Goal: Task Accomplishment & Management: Manage account settings

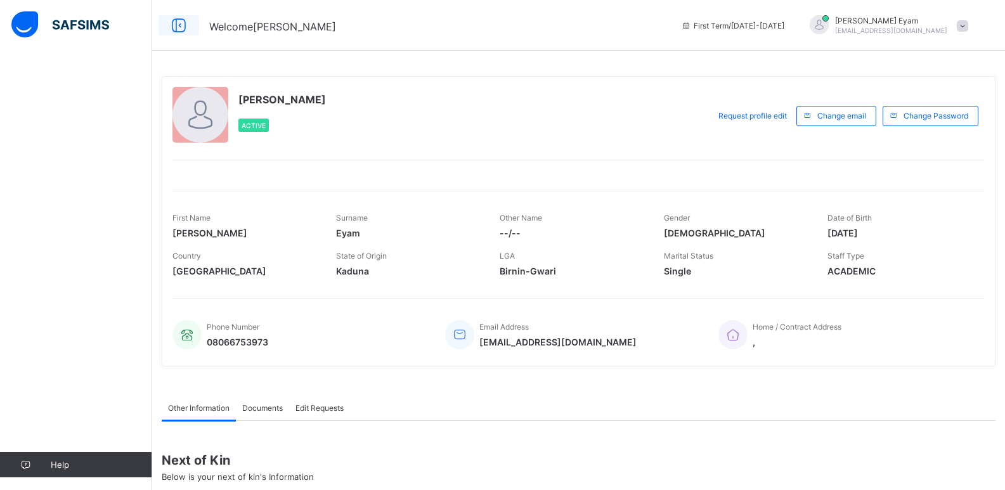
click at [179, 30] on icon at bounding box center [179, 25] width 22 height 18
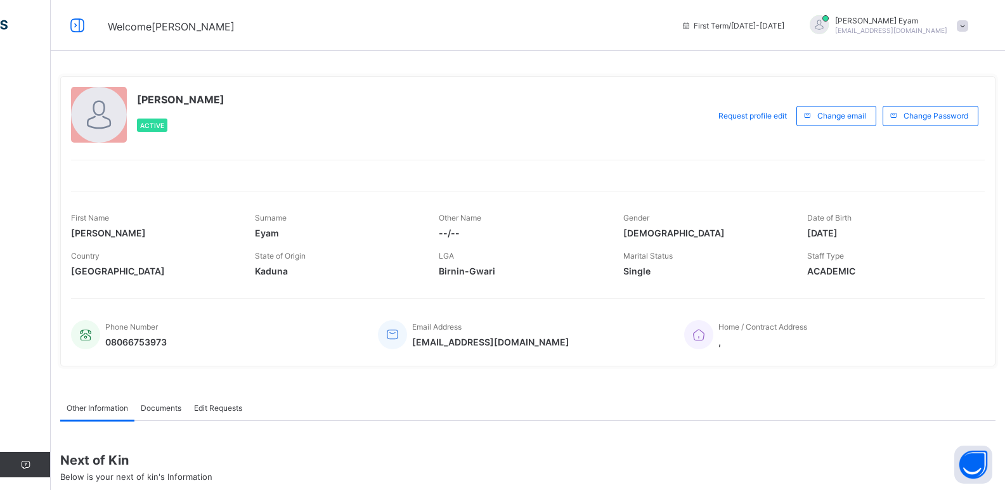
click at [837, 231] on span "[DATE]" at bounding box center [889, 233] width 165 height 11
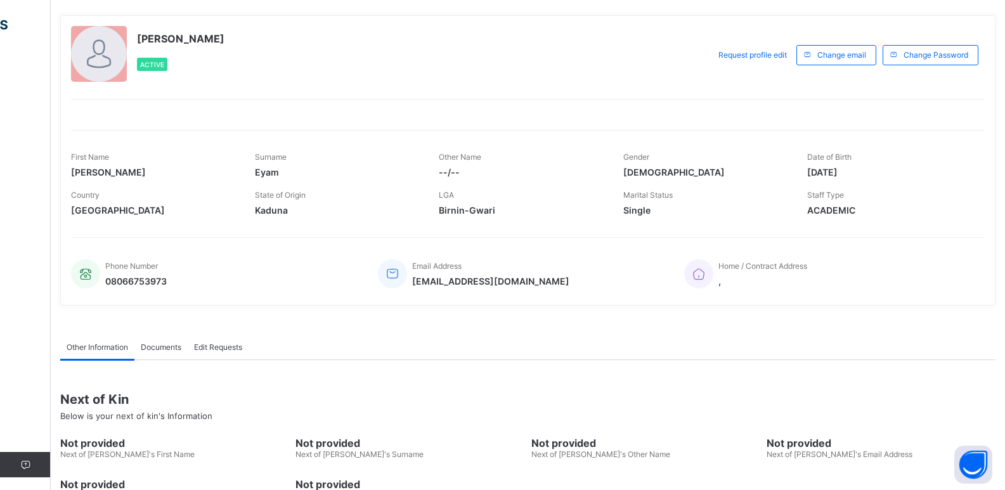
scroll to position [63, 0]
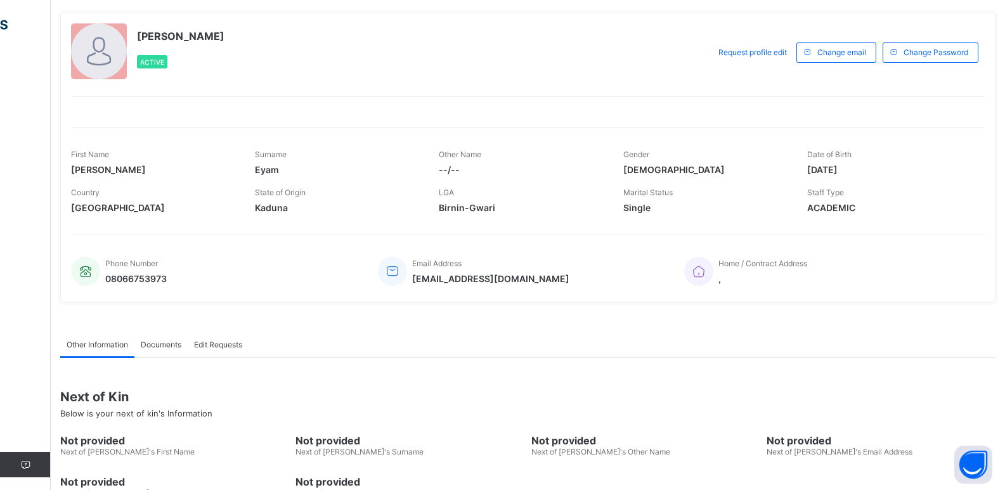
click at [661, 197] on span at bounding box center [705, 199] width 165 height 5
click at [646, 205] on span "Single" at bounding box center [705, 207] width 165 height 11
click at [466, 212] on span "Birnin-Gwari" at bounding box center [521, 207] width 165 height 11
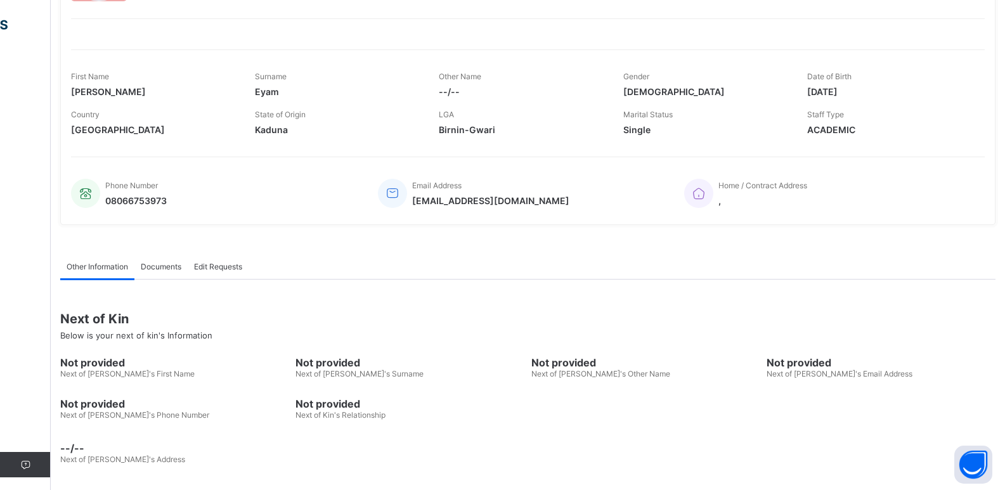
scroll to position [144, 0]
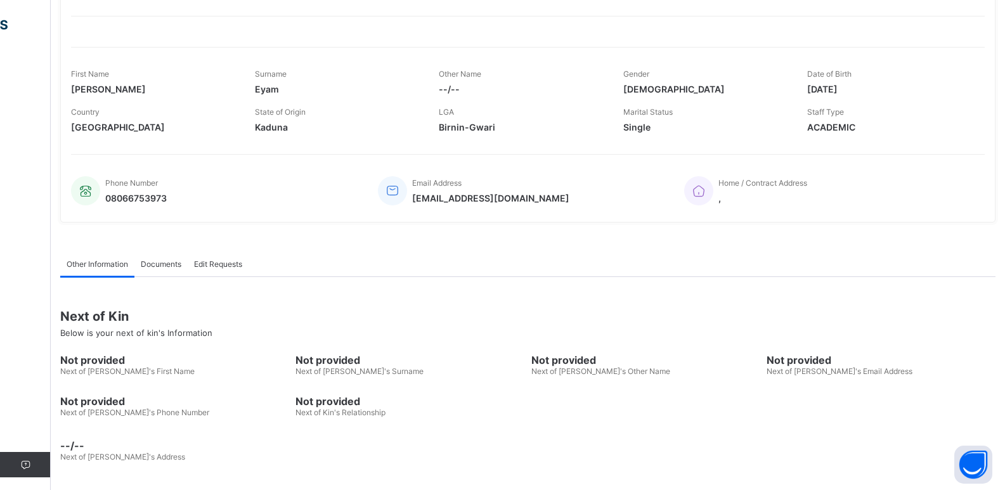
click at [159, 268] on span "Documents" at bounding box center [161, 264] width 41 height 10
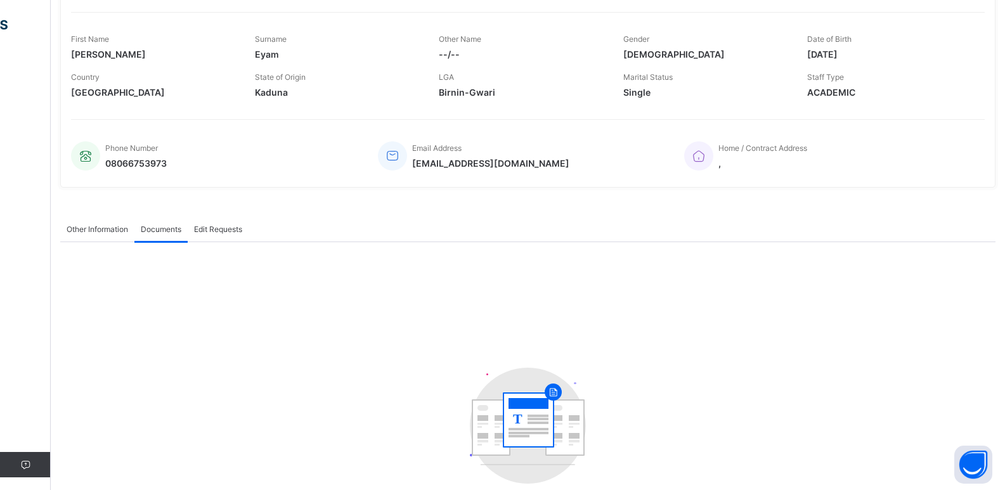
scroll to position [210, 0]
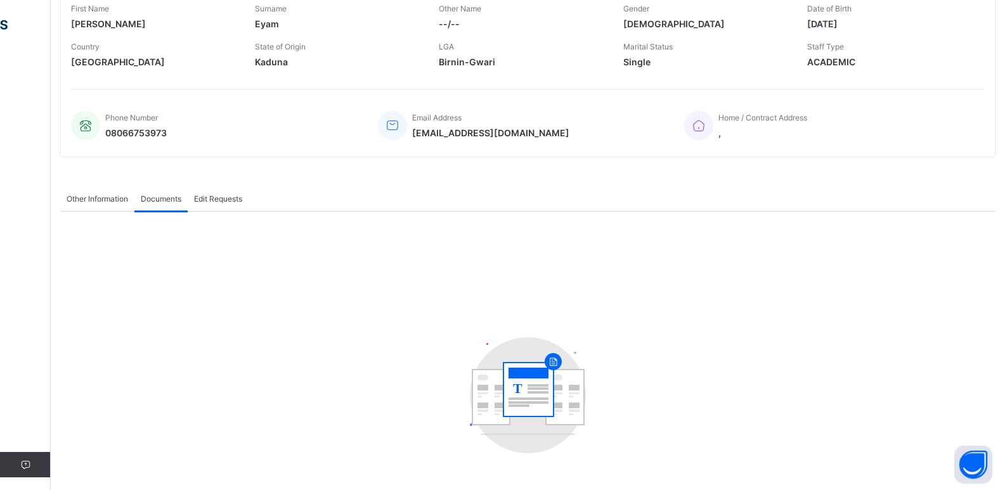
click at [212, 196] on span "Edit Requests" at bounding box center [218, 199] width 48 height 10
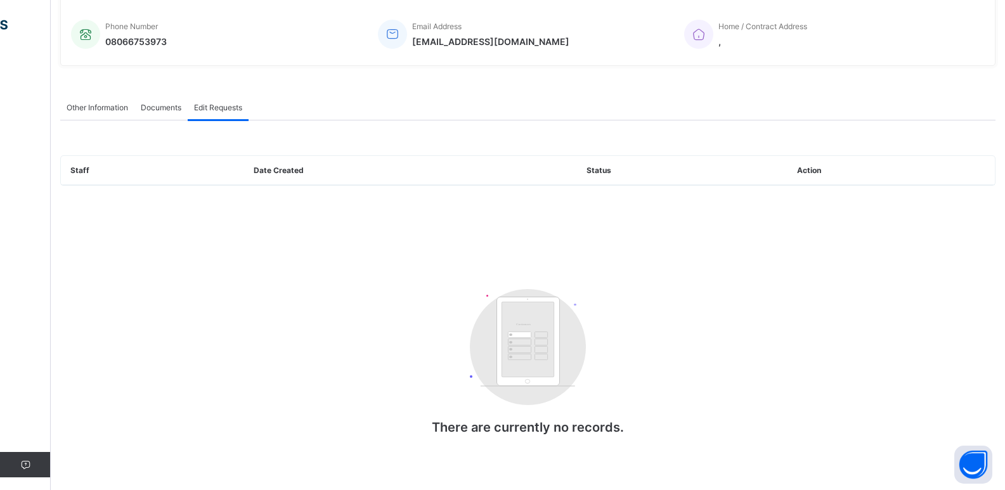
scroll to position [305, 0]
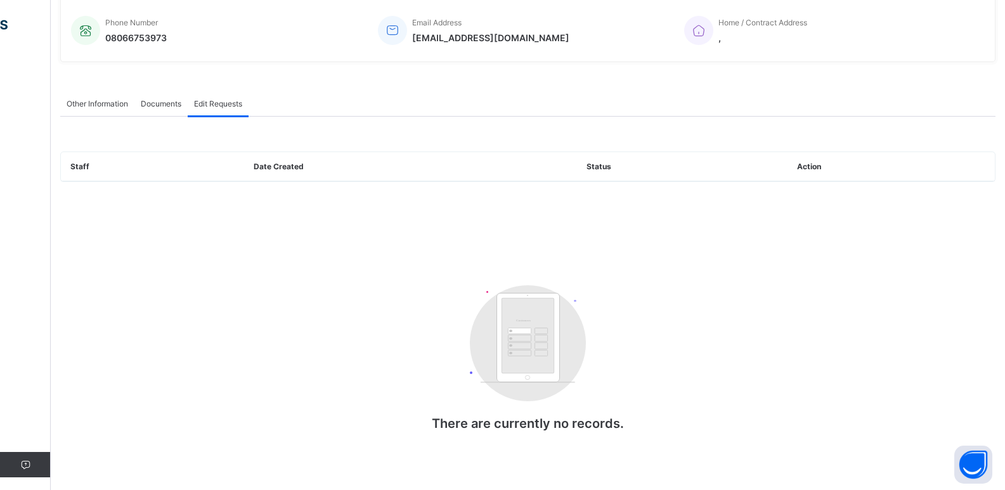
click at [605, 170] on th "Status" at bounding box center [682, 166] width 211 height 29
click at [853, 160] on th "Action" at bounding box center [891, 166] width 207 height 29
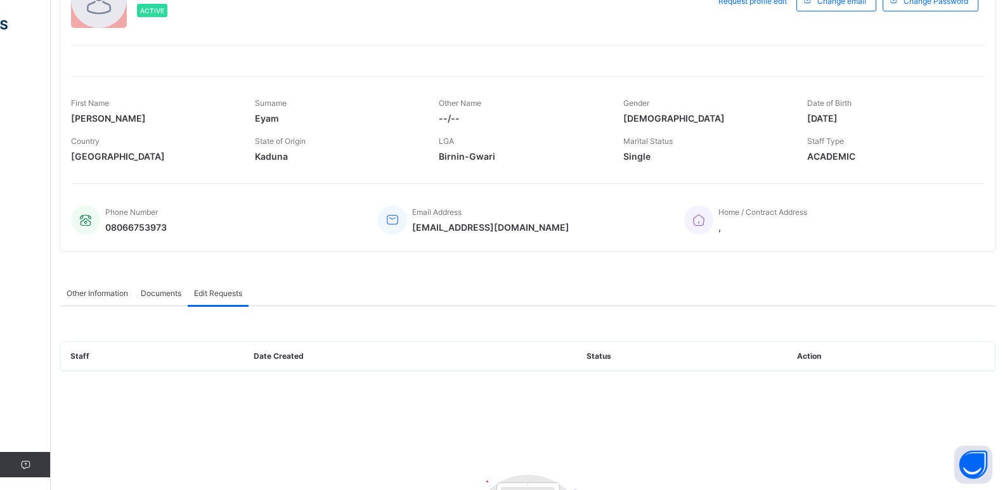
scroll to position [0, 0]
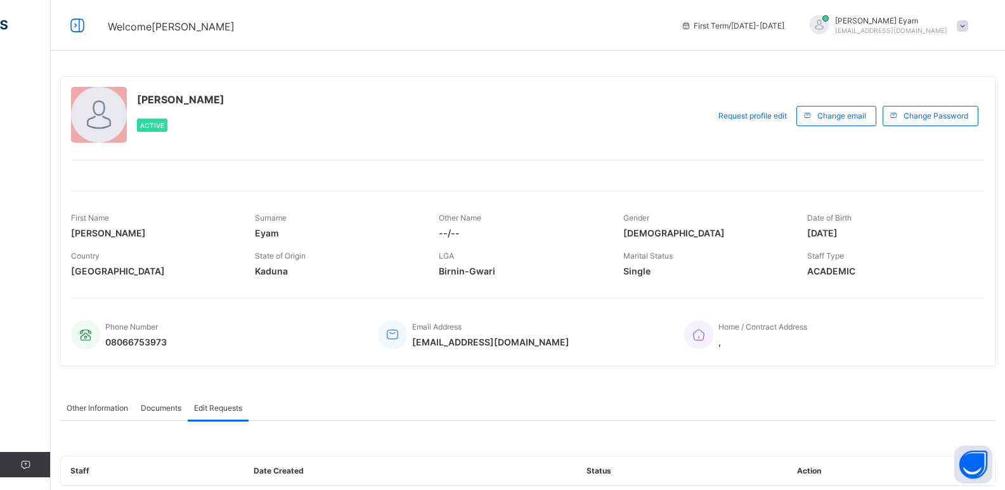
click at [101, 124] on div at bounding box center [99, 115] width 56 height 56
click at [911, 21] on span "[PERSON_NAME]" at bounding box center [891, 21] width 112 height 10
click at [968, 23] on span at bounding box center [962, 25] width 11 height 11
click at [829, 25] on div at bounding box center [819, 24] width 19 height 19
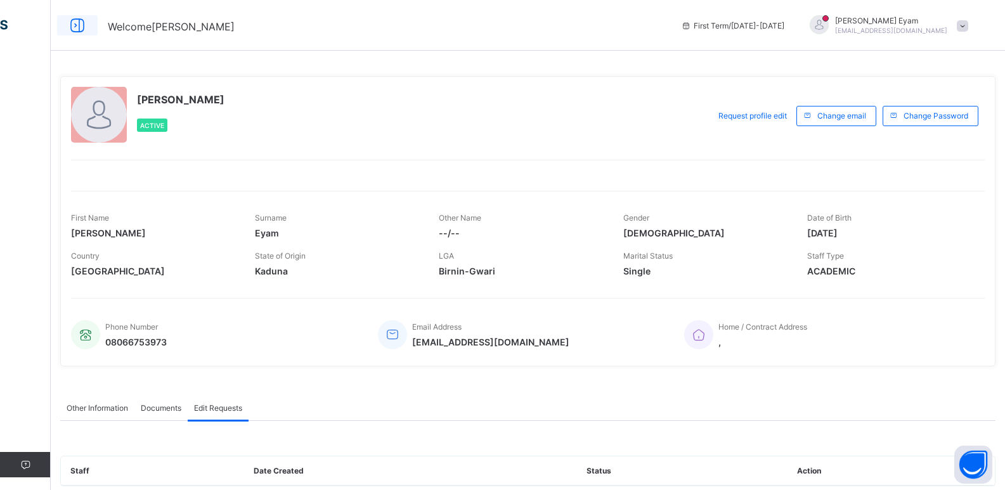
click at [78, 22] on icon at bounding box center [78, 25] width 22 height 18
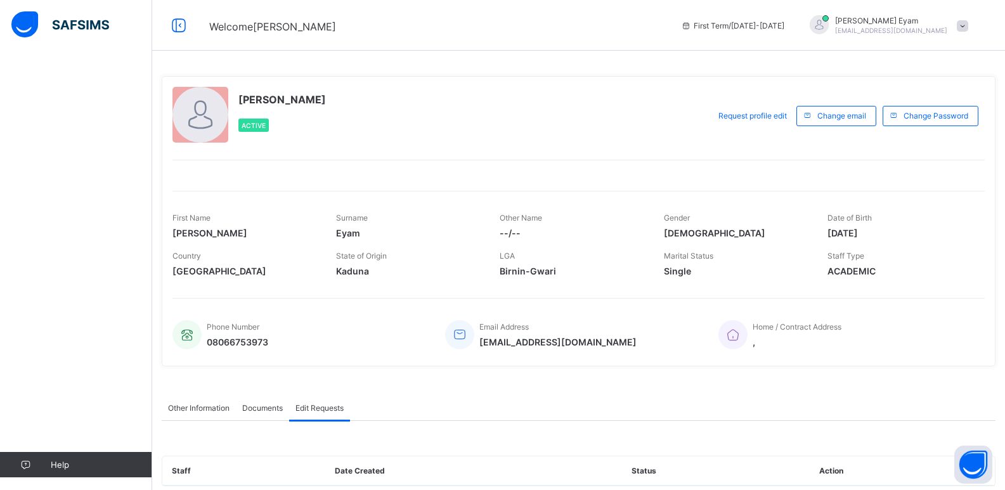
click at [22, 23] on img at bounding box center [60, 24] width 98 height 27
